Goal: Information Seeking & Learning: Learn about a topic

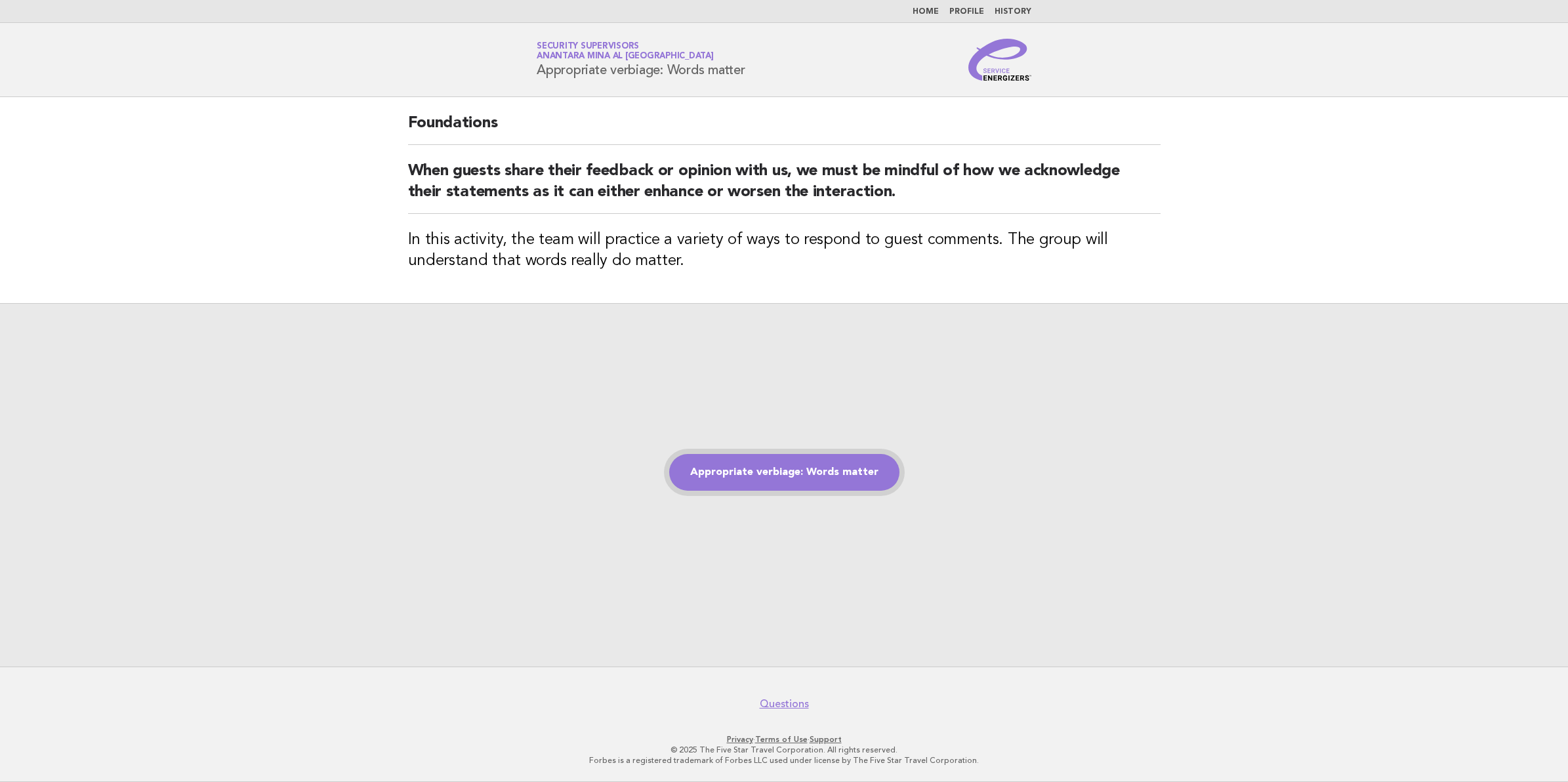
click at [775, 468] on link "Appropriate verbiage: Words matter" at bounding box center [784, 472] width 230 height 37
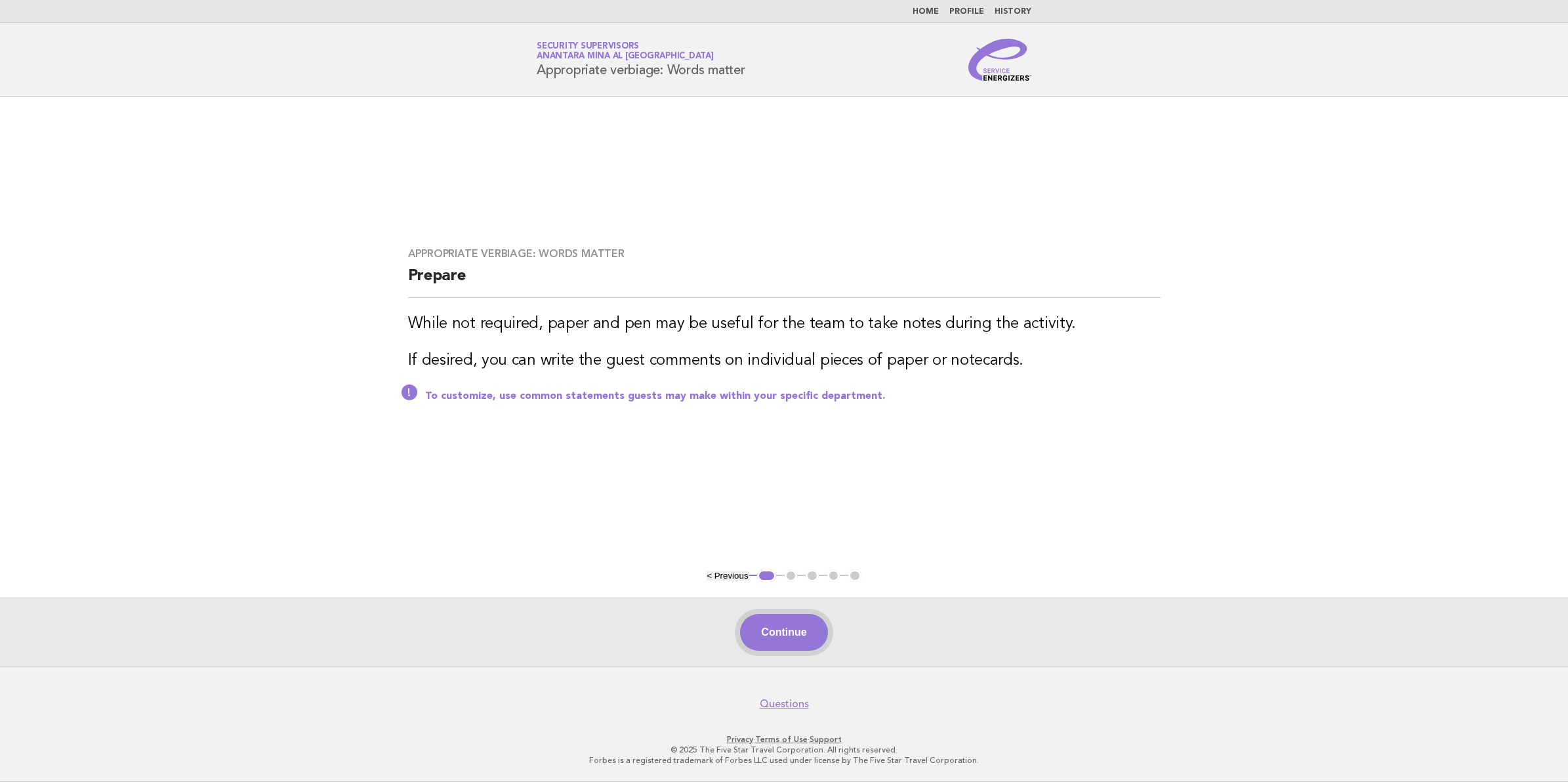
click at [776, 633] on button "Continue" at bounding box center [783, 632] width 87 height 37
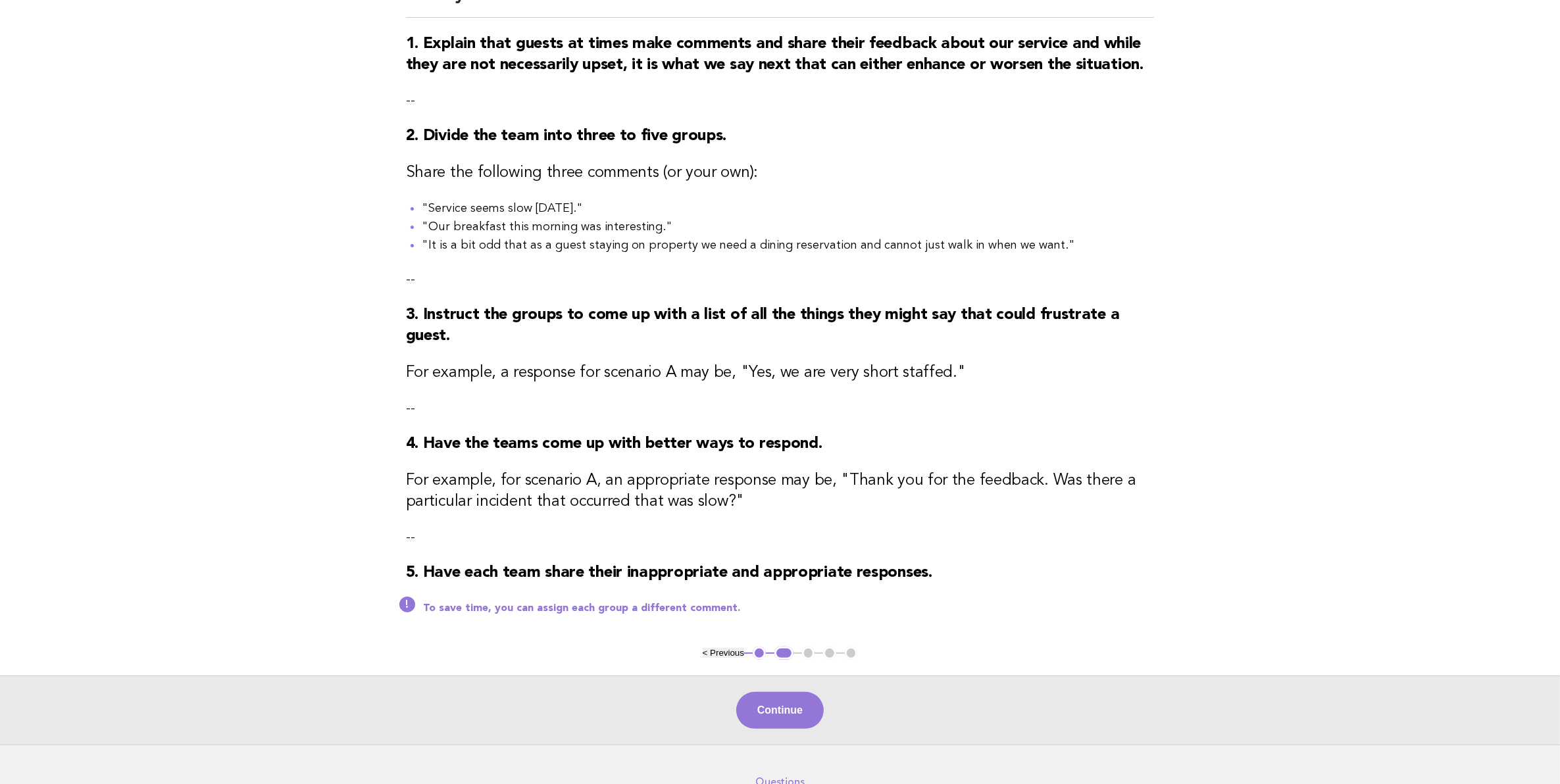
scroll to position [231, 0]
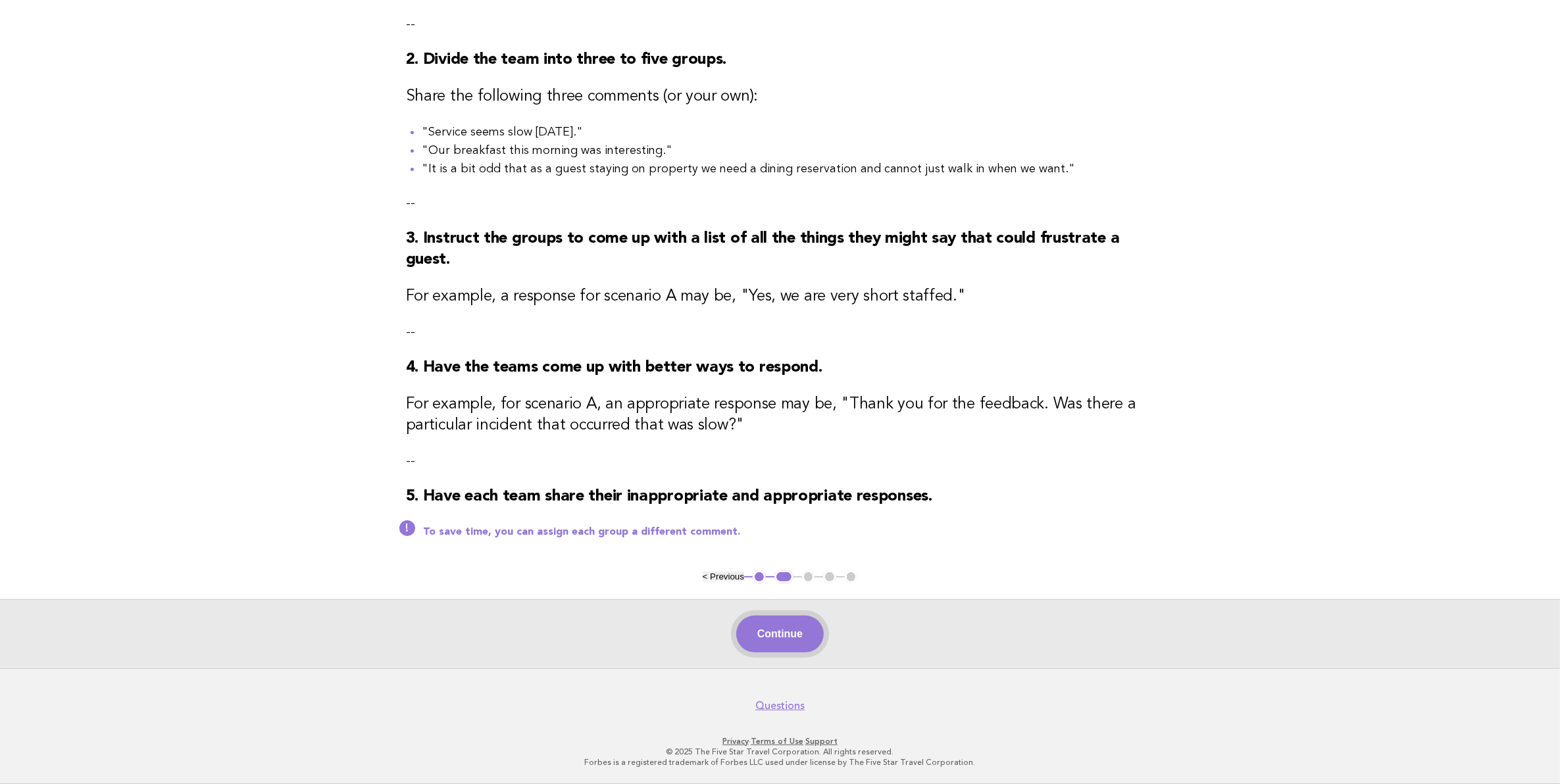
click at [791, 638] on button "Continue" at bounding box center [779, 634] width 87 height 37
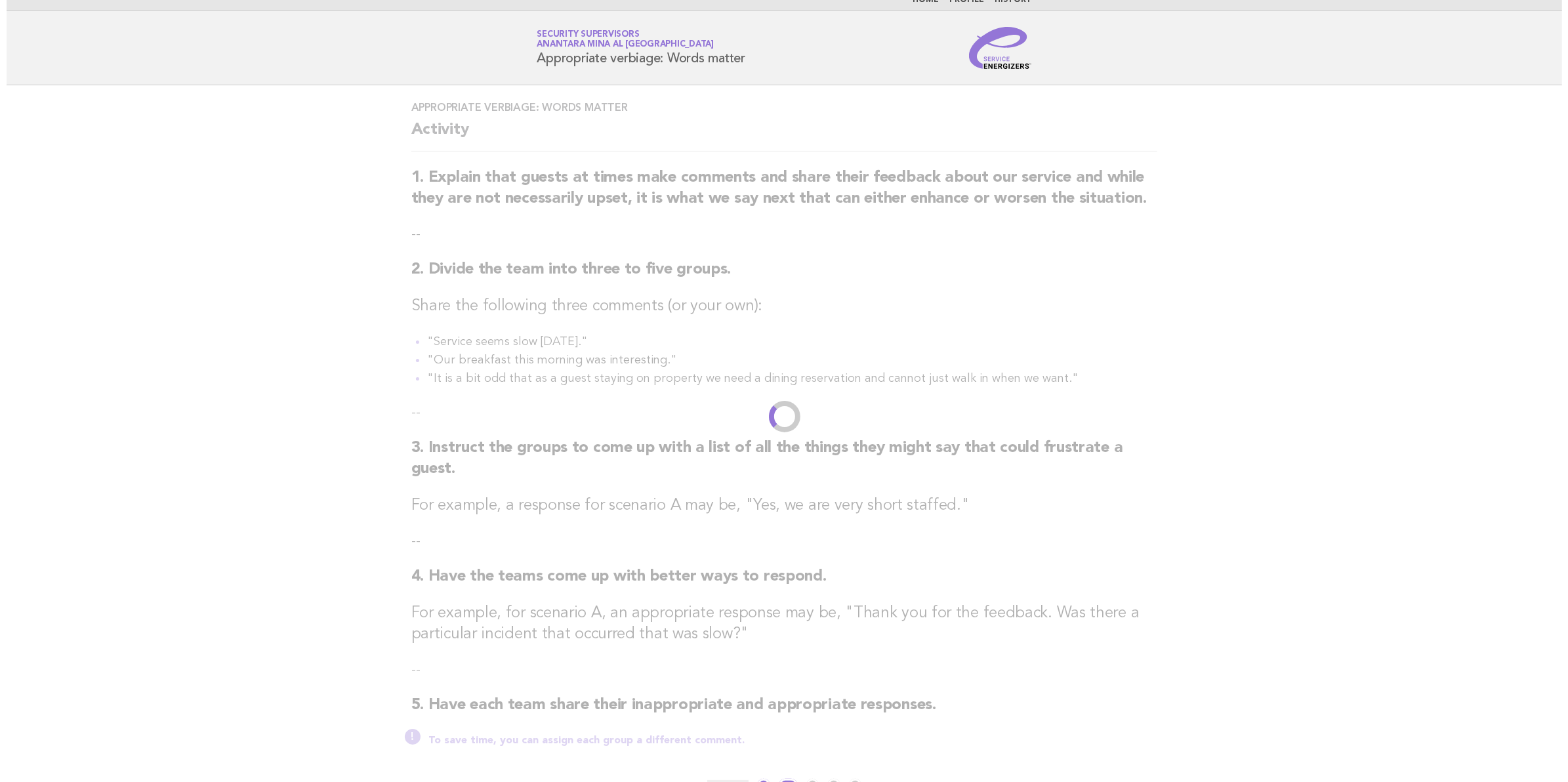
scroll to position [0, 0]
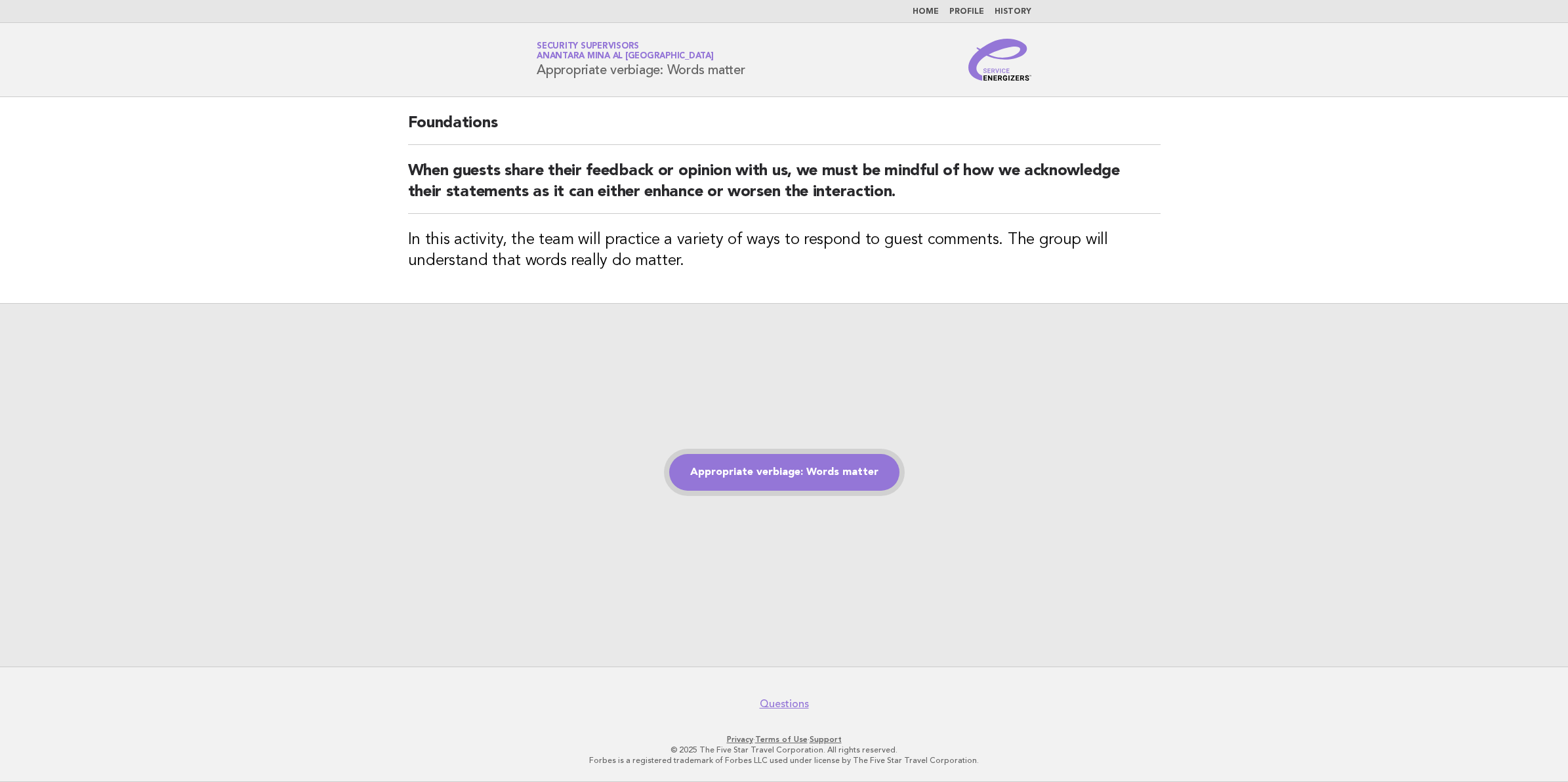
click at [764, 467] on link "Appropriate verbiage: Words matter" at bounding box center [784, 472] width 230 height 37
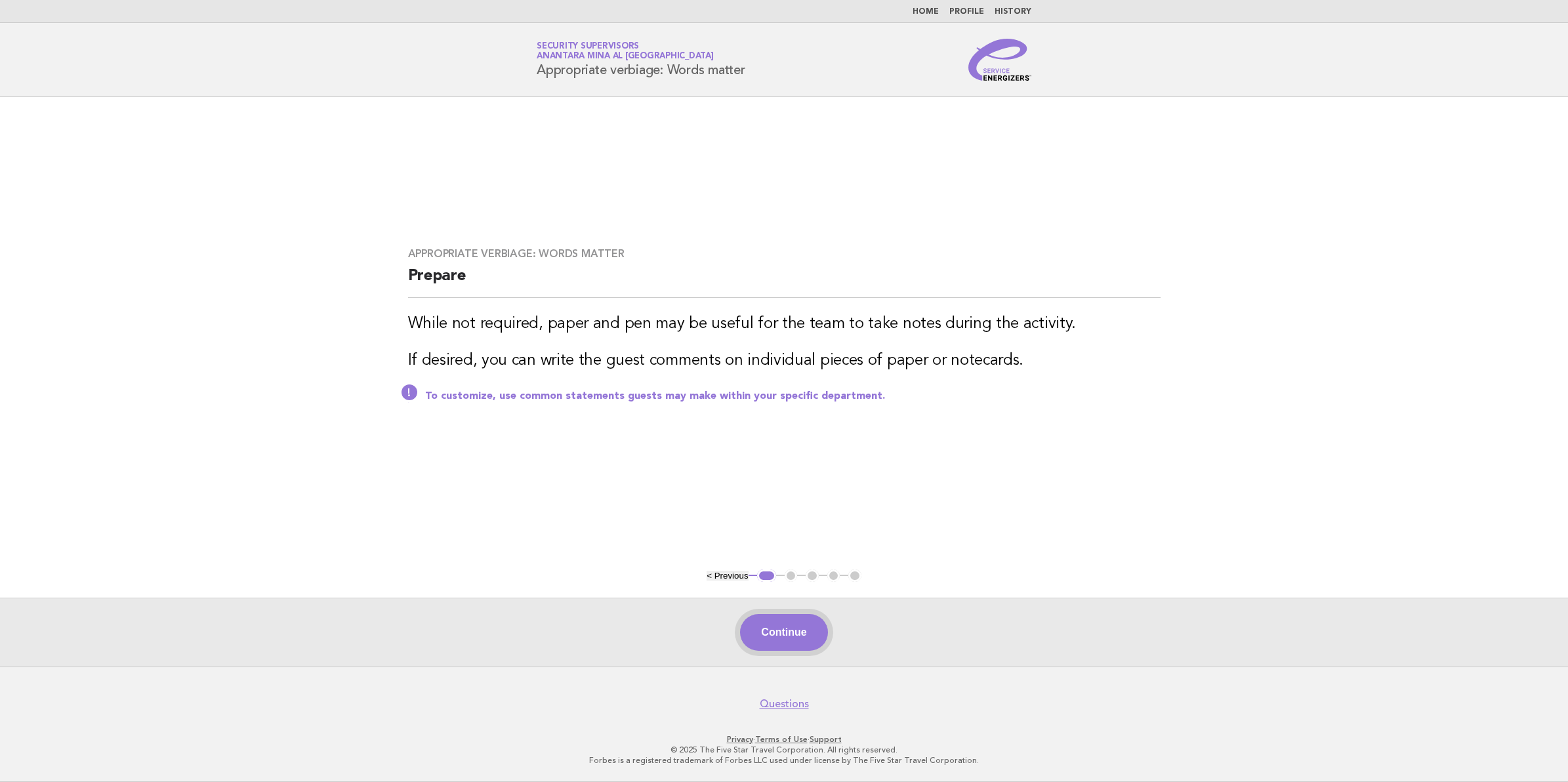
click at [794, 632] on button "Continue" at bounding box center [783, 632] width 87 height 37
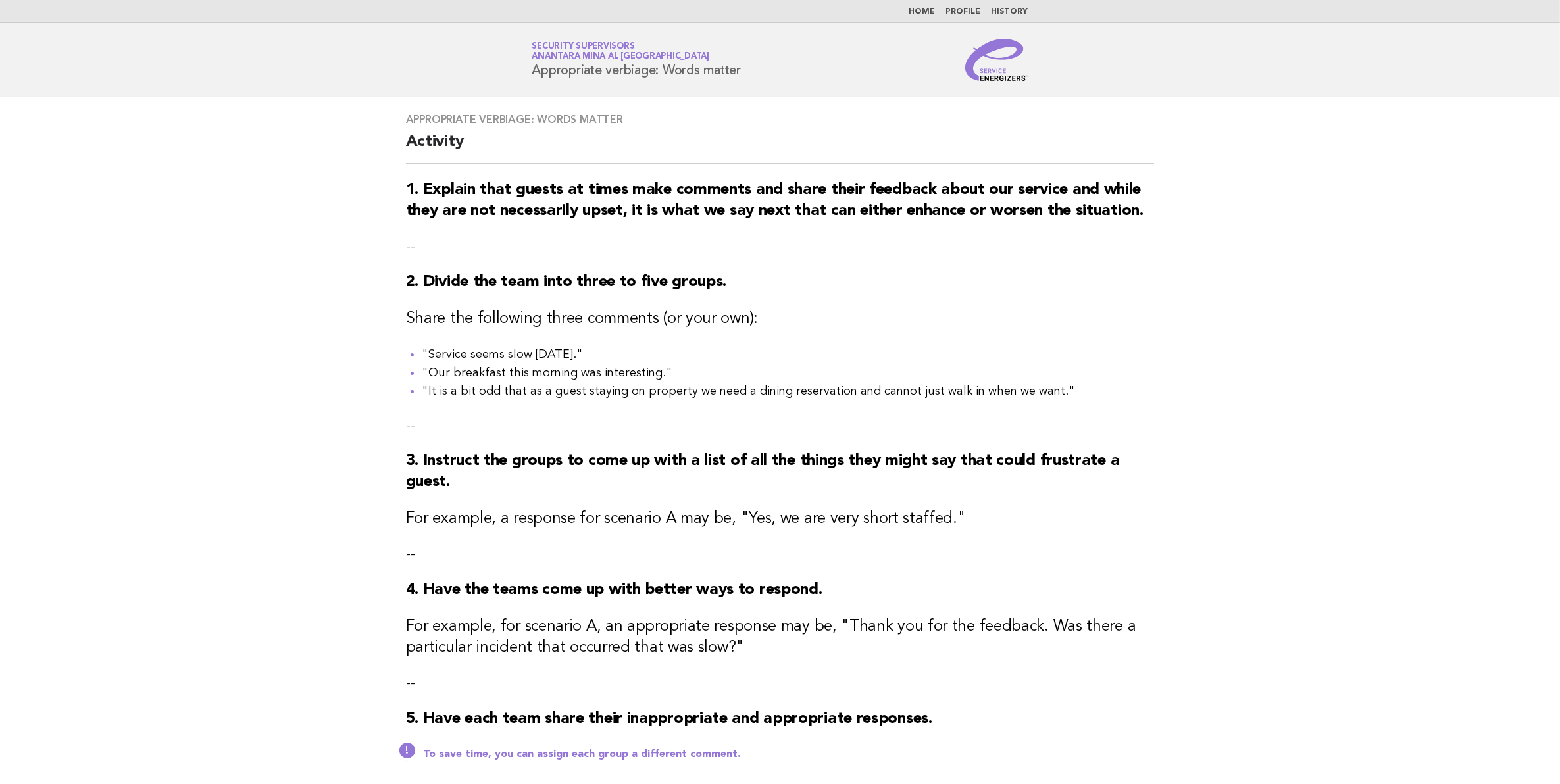
scroll to position [231, 0]
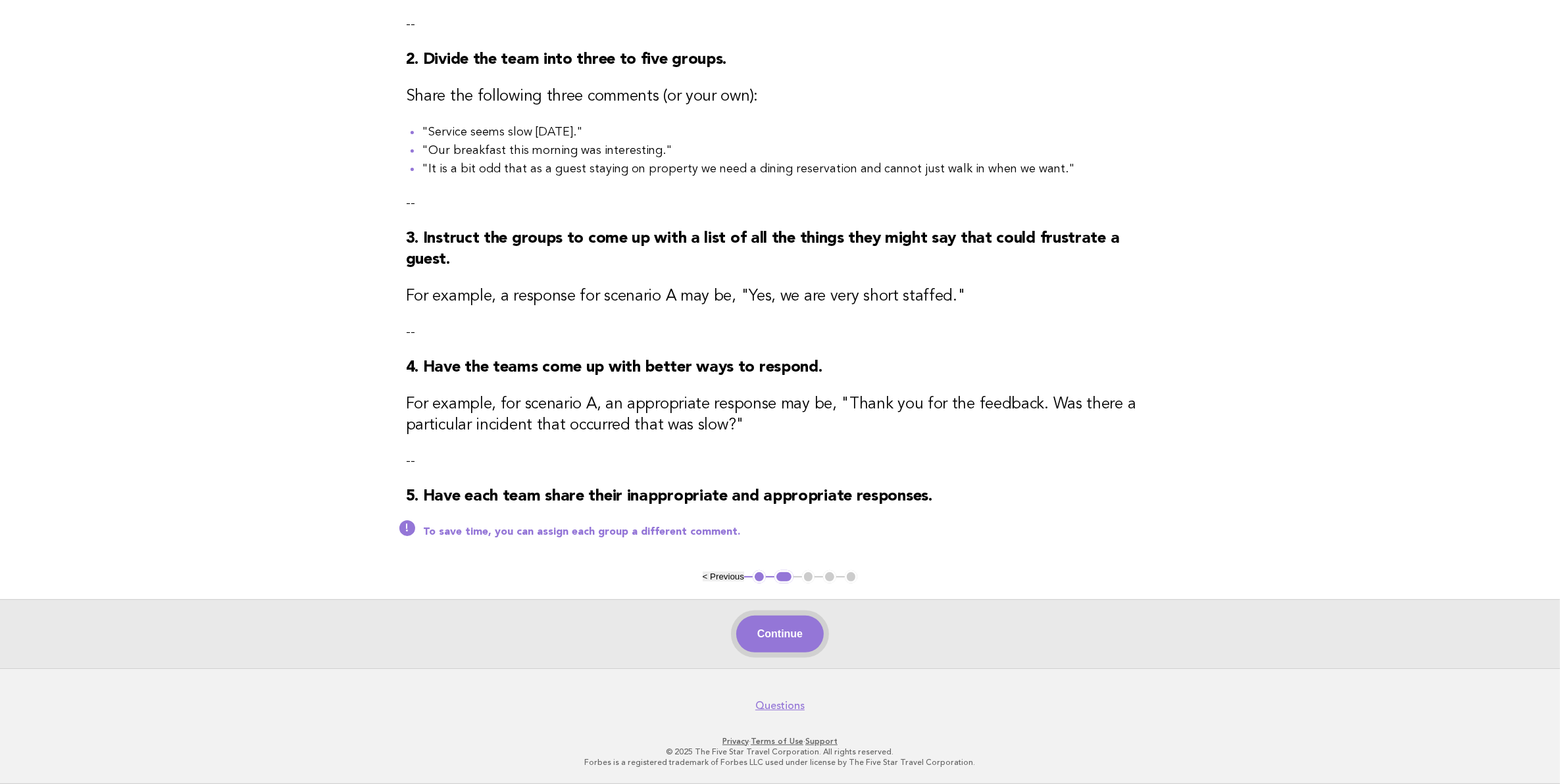
click at [778, 625] on button "Continue" at bounding box center [779, 634] width 87 height 37
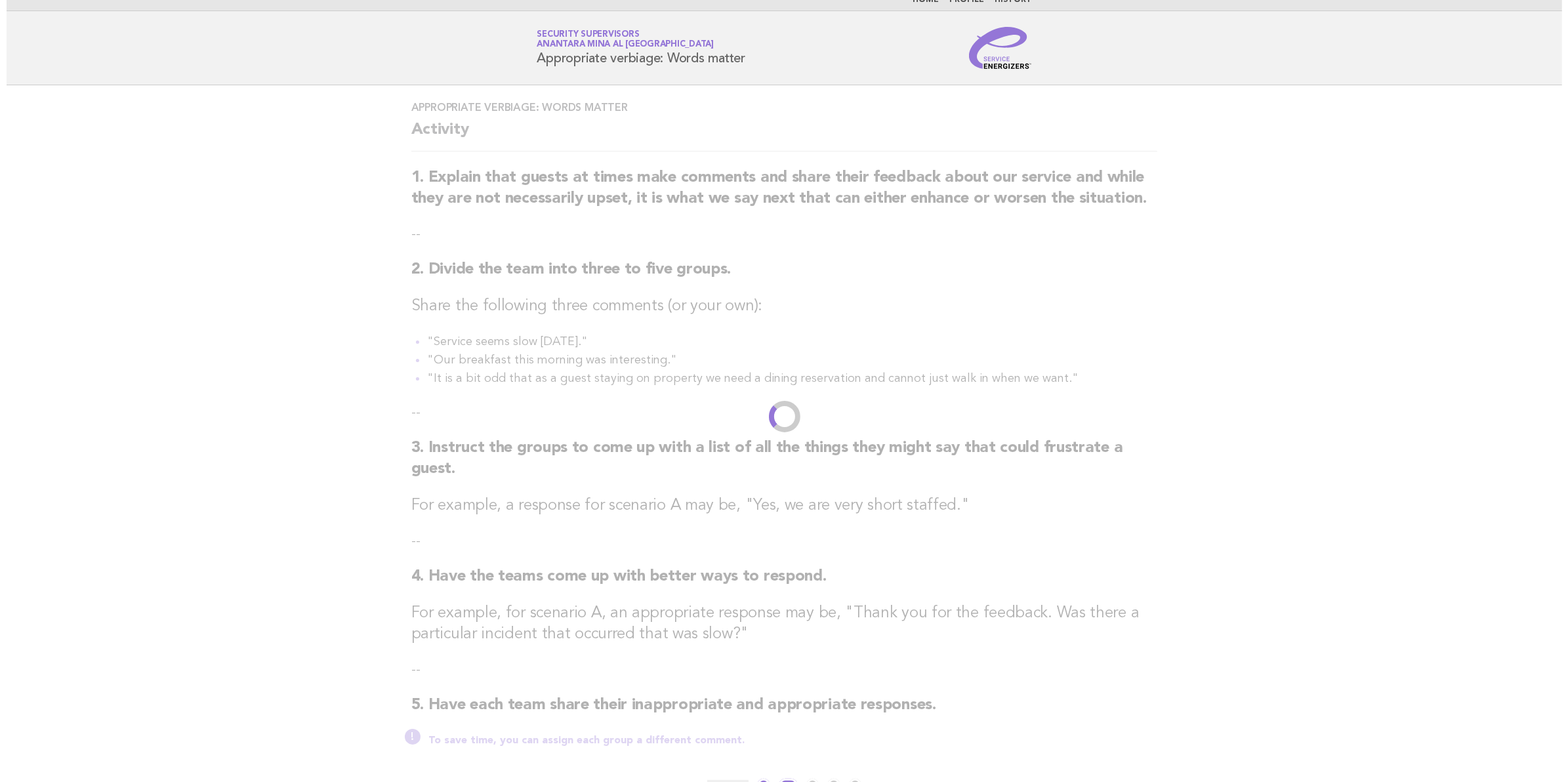
scroll to position [0, 0]
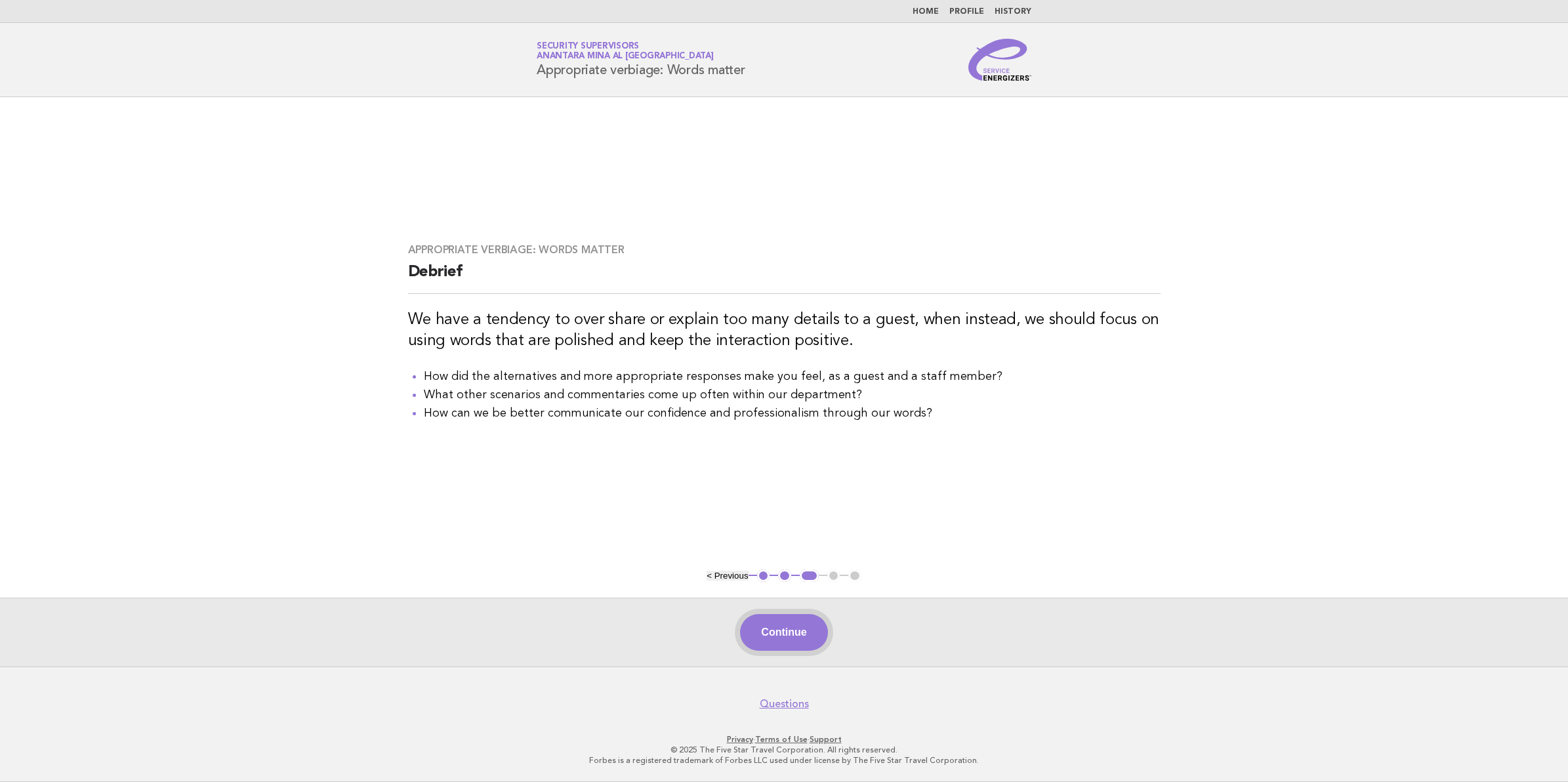
click at [798, 624] on button "Continue" at bounding box center [783, 632] width 87 height 37
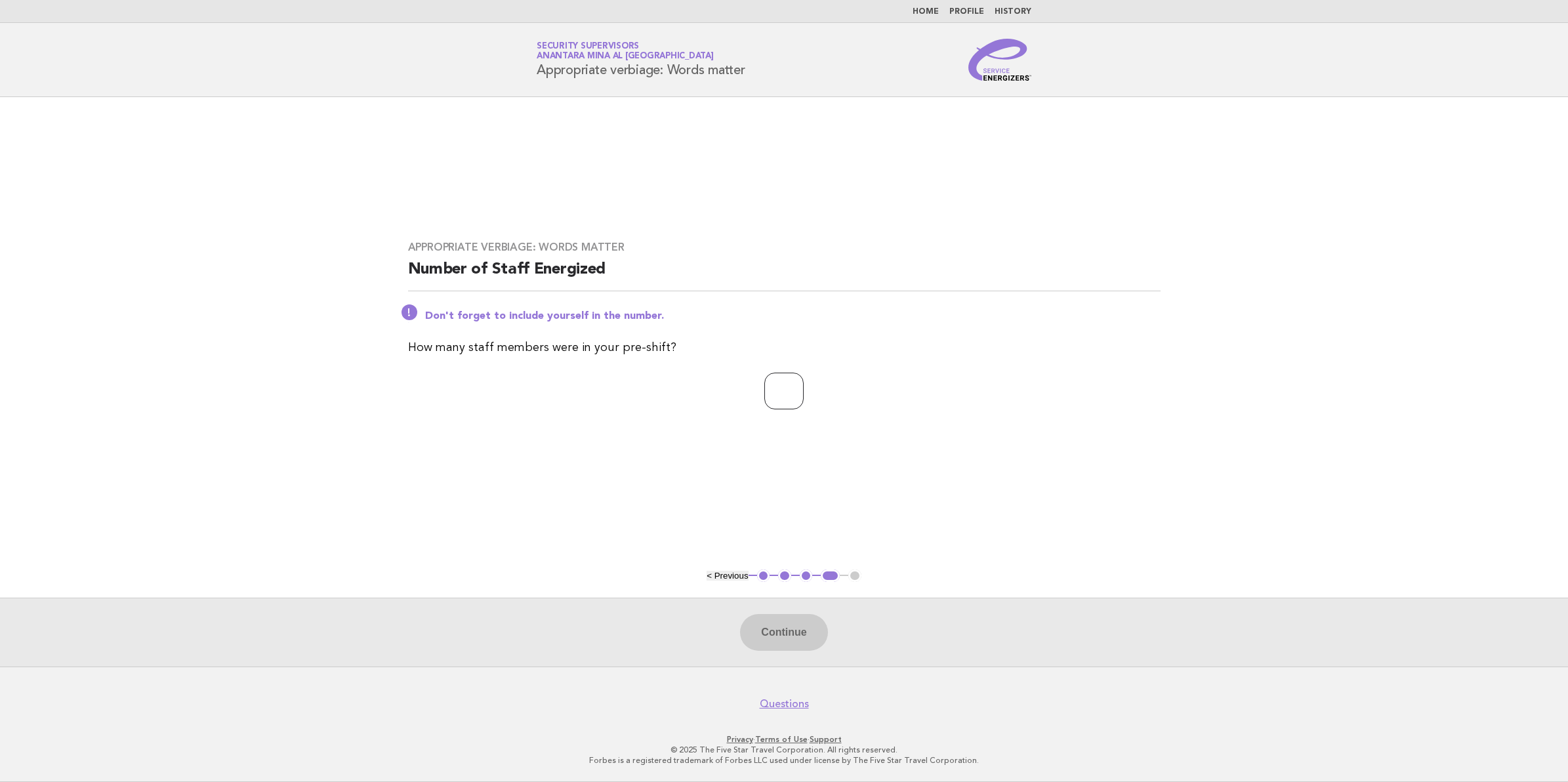
click at [801, 400] on input "number" at bounding box center [784, 390] width 39 height 37
type input "**"
click at [788, 628] on button "Continue" at bounding box center [783, 632] width 87 height 37
